Goal: Obtain resource: Obtain resource

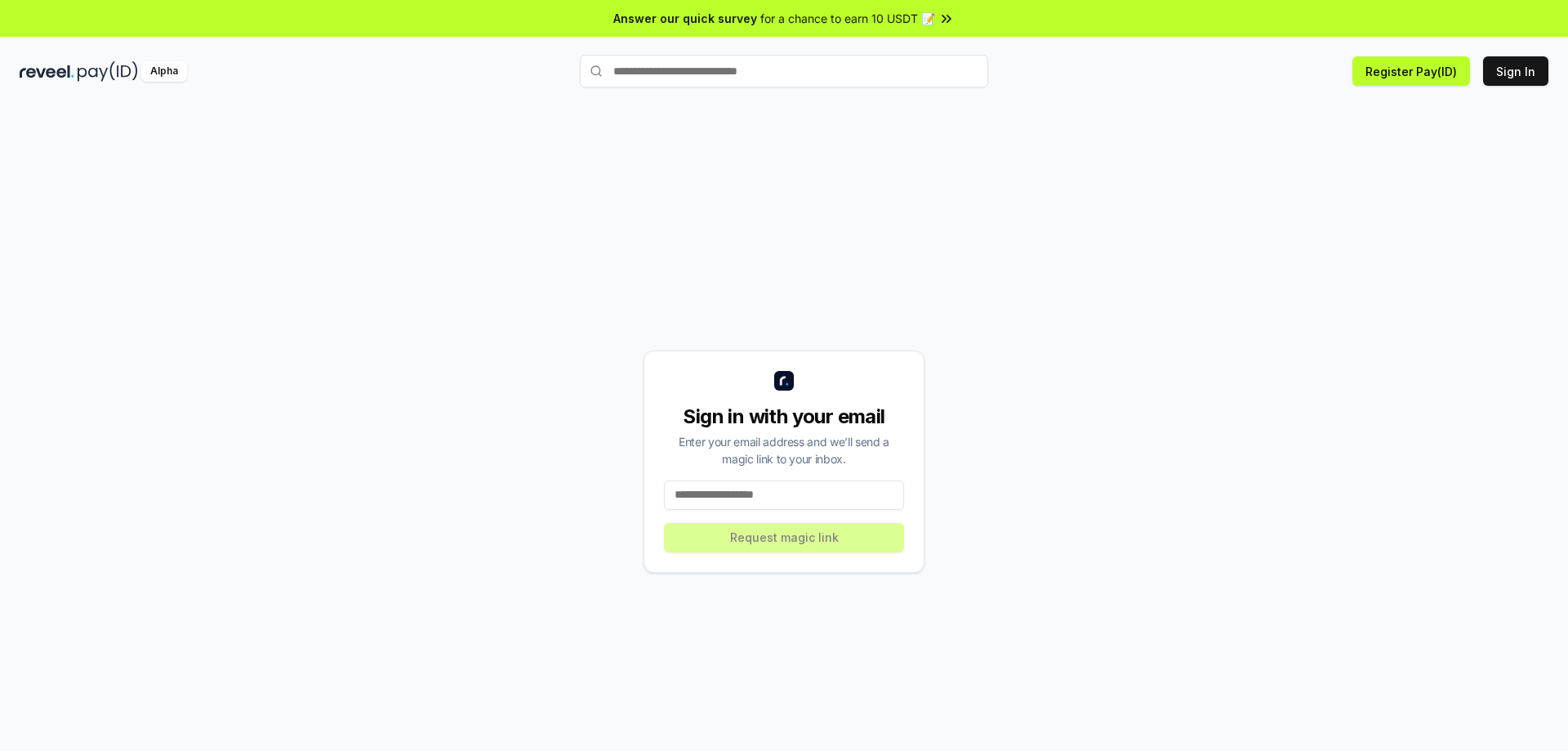
click at [789, 496] on input at bounding box center [784, 494] width 240 height 30
type input "**********"
click at [783, 534] on button "Request magic link" at bounding box center [784, 537] width 240 height 30
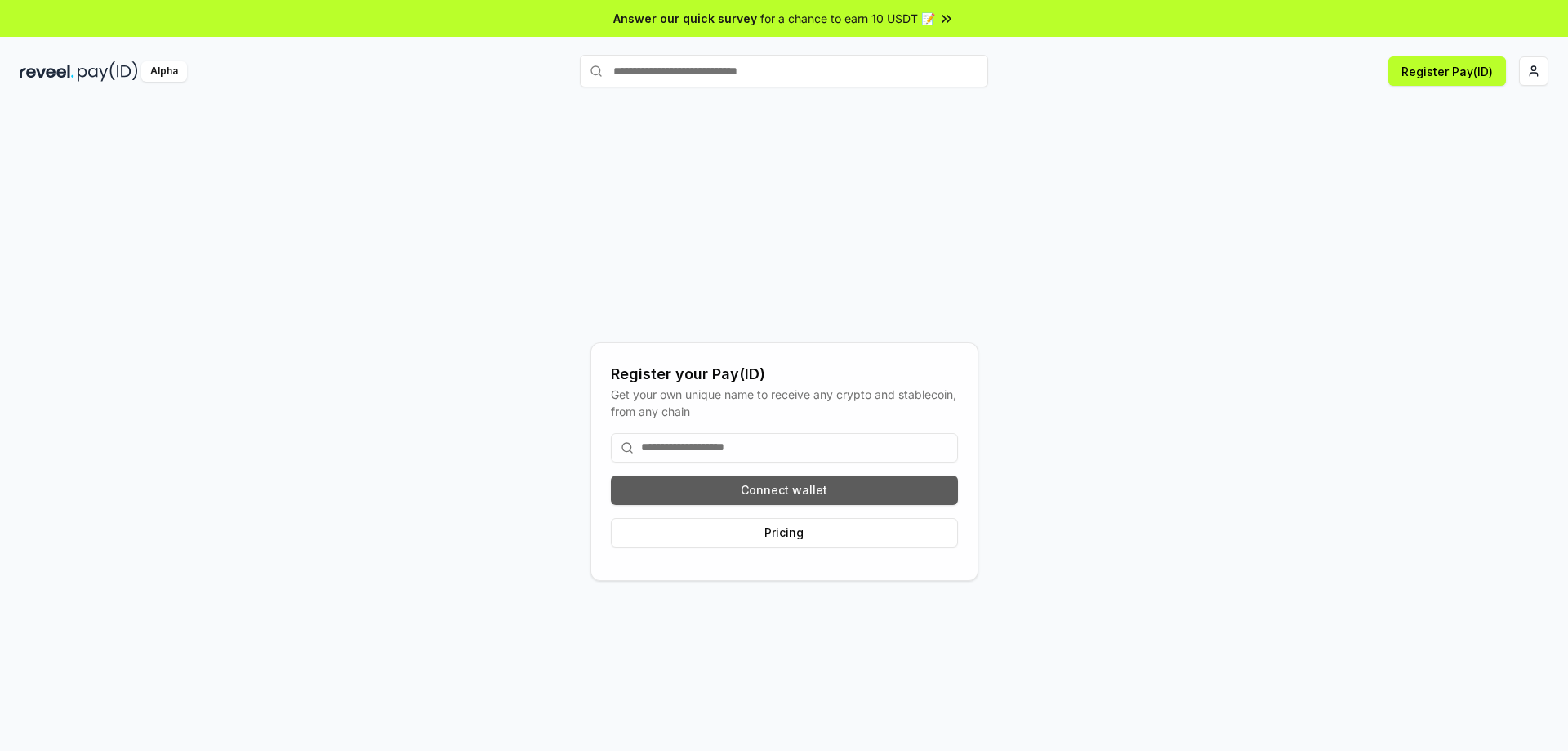
click at [767, 496] on button "Connect wallet" at bounding box center [784, 490] width 347 height 30
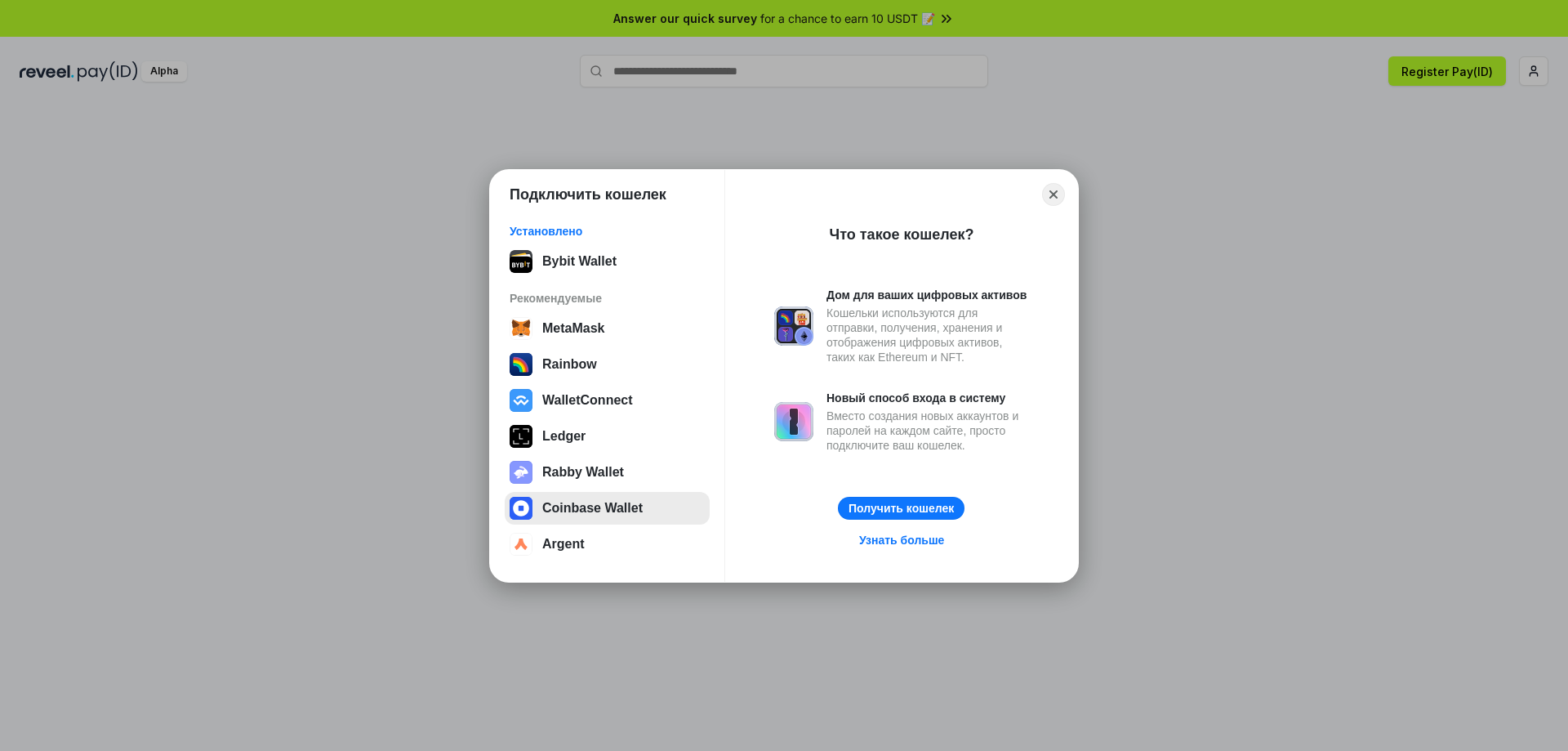
click at [593, 502] on button "Coinbase Wallet" at bounding box center [607, 508] width 205 height 32
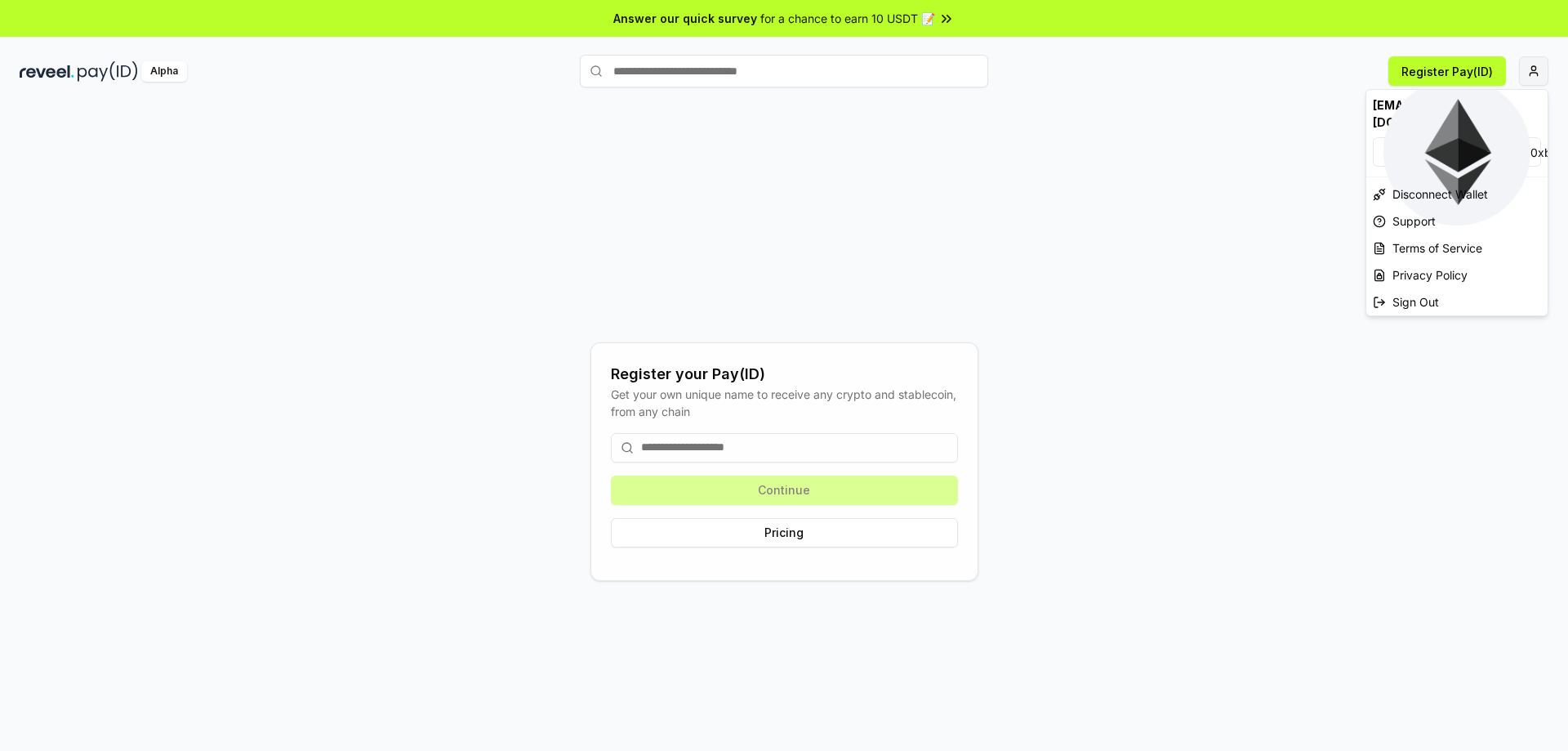
click at [1536, 71] on html "Answer our quick survey for a chance to earn 10 USDT 📝 Alpha Register Pay(ID) R…" at bounding box center [784, 375] width 1568 height 751
click at [1445, 103] on div "nowadays91125@gmail.com" at bounding box center [1457, 114] width 181 height 48
click at [1531, 144] on span "0xba21AEa7ED52 ..." at bounding box center [1583, 153] width 106 height 17
click at [1200, 138] on html "Answer our quick survey for a chance to earn 10 USDT 📝 Alpha Register Pay(ID) R…" at bounding box center [784, 375] width 1568 height 751
